Goal: Task Accomplishment & Management: Manage account settings

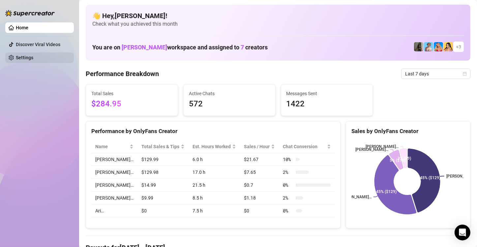
click at [21, 58] on link "Settings" at bounding box center [24, 57] width 17 height 5
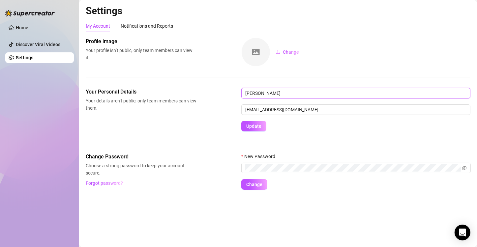
drag, startPoint x: 291, startPoint y: 94, endPoint x: 262, endPoint y: 94, distance: 29.0
click at [262, 94] on input "[PERSON_NAME]" at bounding box center [355, 93] width 229 height 11
click at [300, 92] on input "[PERSON_NAME]" at bounding box center [355, 93] width 229 height 11
type input "N"
type input "Joy"
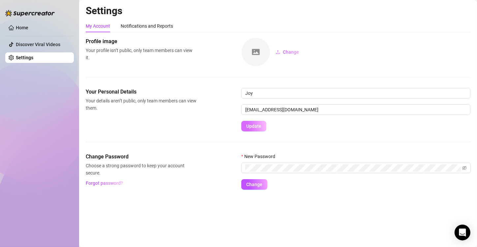
click at [249, 126] on span "Update" at bounding box center [253, 126] width 15 height 5
